Goal: Find specific page/section: Find specific page/section

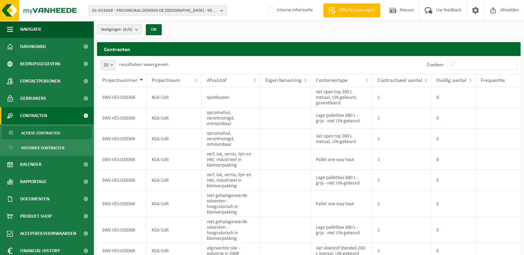
click at [170, 14] on span "01-053069 - PROVINCIAAL DOMEIN DE [GEOGRAPHIC_DATA] - 9500 [GEOGRAPHIC_DATA], […" at bounding box center [154, 11] width 125 height 10
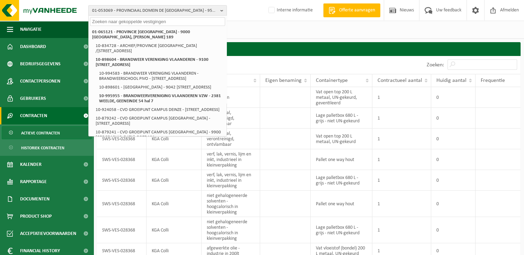
click at [133, 23] on input "text" at bounding box center [157, 21] width 135 height 9
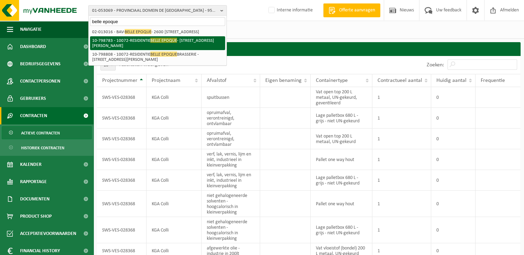
type input "belle epoque"
click at [133, 45] on li "10-798783 - 10072-RESIDENTIE BELLE EPOQUE - [STREET_ADDRESS][PERSON_NAME]" at bounding box center [157, 43] width 135 height 14
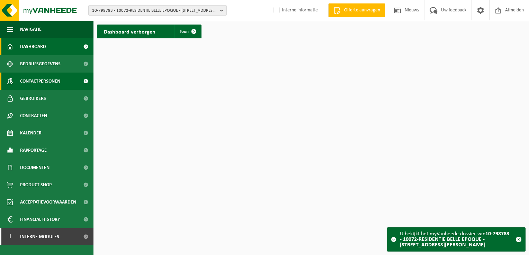
click at [51, 80] on span "Contactpersonen" at bounding box center [40, 81] width 40 height 17
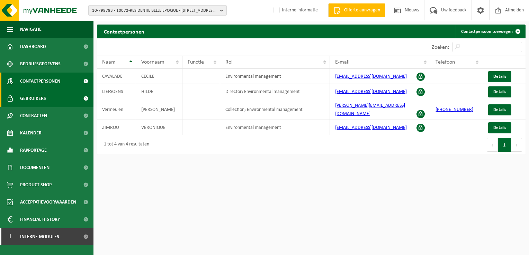
click at [36, 100] on span "Gebruikers" at bounding box center [33, 98] width 26 height 17
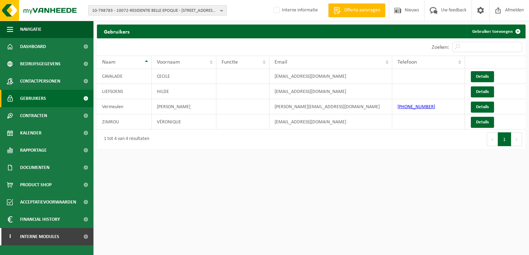
click at [222, 9] on b "button" at bounding box center [223, 11] width 6 height 10
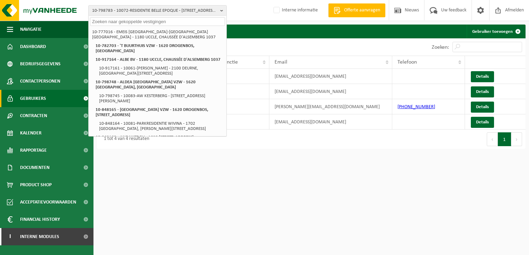
click at [157, 20] on input "text" at bounding box center [157, 21] width 135 height 9
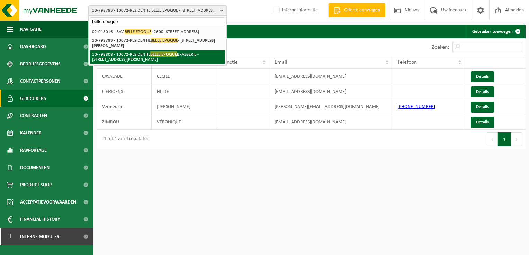
type input "belle epoque"
click at [122, 60] on li "10-798808 - 10072-RESIDENTIE BELLE EPOQUE BRASSERIE - 8300 KNOKKE, GILBERT DECO…" at bounding box center [157, 57] width 135 height 14
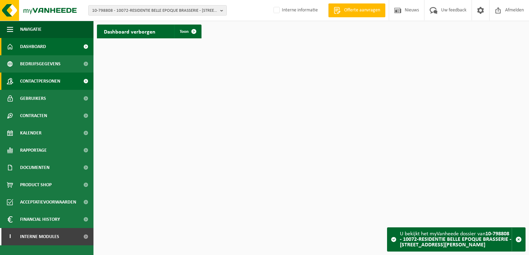
click at [40, 83] on span "Contactpersonen" at bounding box center [40, 81] width 40 height 17
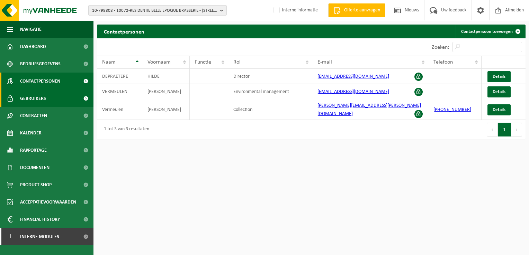
click at [38, 96] on span "Gebruikers" at bounding box center [33, 98] width 26 height 17
